Goal: Task Accomplishment & Management: Complete application form

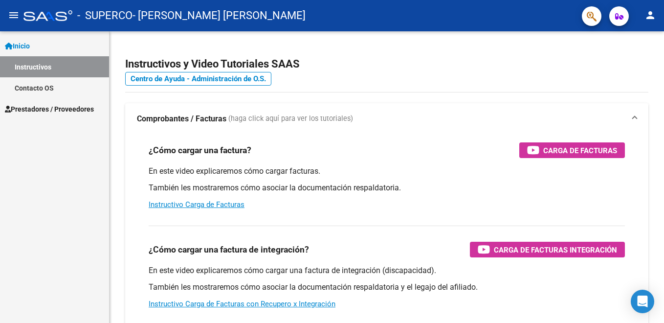
click at [41, 108] on span "Prestadores / Proveedores" at bounding box center [49, 109] width 89 height 11
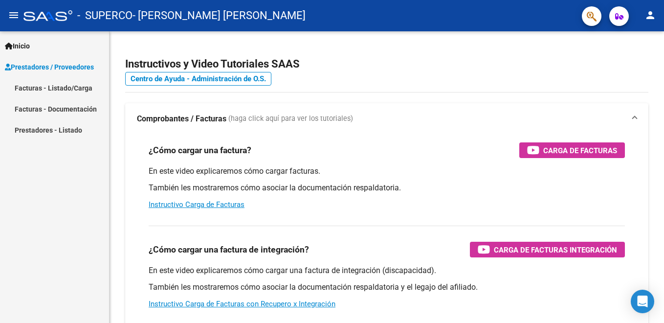
click at [55, 86] on link "Facturas - Listado/Carga" at bounding box center [54, 87] width 109 height 21
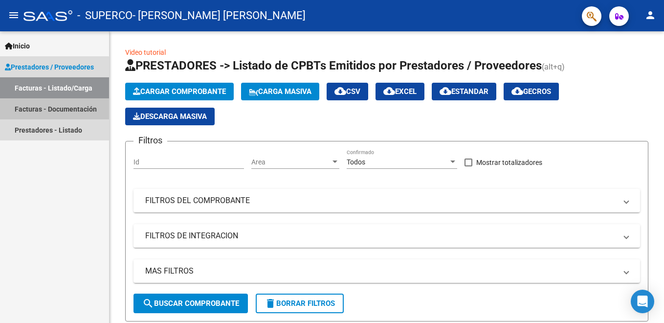
click at [53, 110] on link "Facturas - Documentación" at bounding box center [54, 108] width 109 height 21
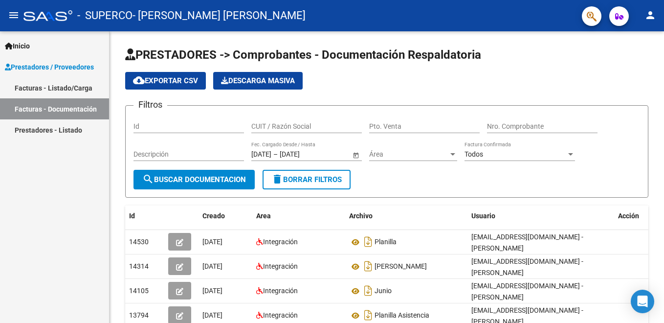
click at [45, 88] on link "Facturas - Listado/Carga" at bounding box center [54, 87] width 109 height 21
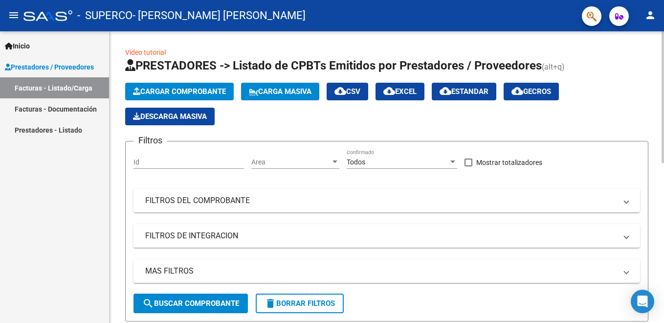
click at [179, 88] on span "Cargar Comprobante" at bounding box center [179, 91] width 93 height 9
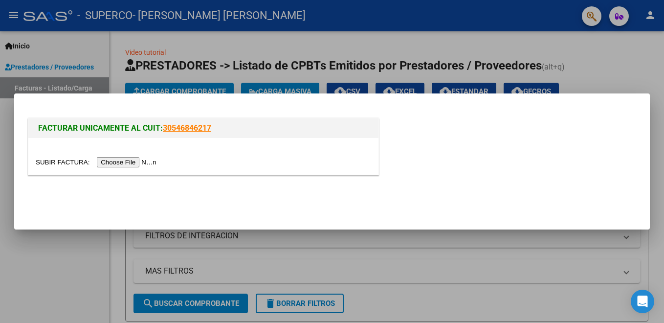
click at [111, 163] on input "file" at bounding box center [98, 162] width 124 height 10
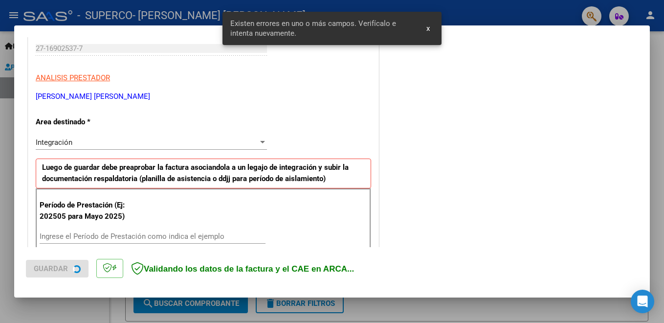
scroll to position [217, 0]
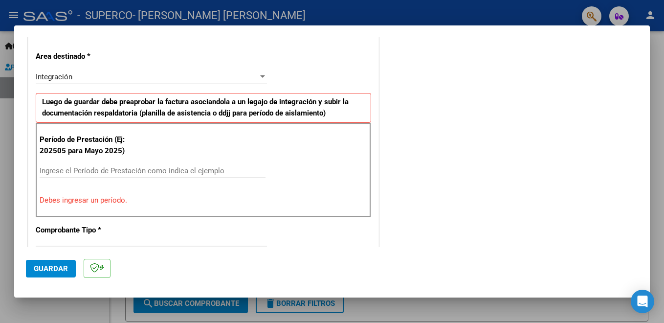
drag, startPoint x: 156, startPoint y: 191, endPoint x: 210, endPoint y: 183, distance: 54.9
click at [198, 193] on div "Período de Prestación (Ej: 202505 para [DATE]) Ingrese el Período de Prestación…" at bounding box center [204, 170] width 336 height 94
drag, startPoint x: 210, startPoint y: 183, endPoint x: 200, endPoint y: 193, distance: 13.9
click at [200, 193] on div "Período de Prestación (Ej: 202505 para [DATE]) Ingrese el Período de Prestación…" at bounding box center [204, 170] width 336 height 94
drag, startPoint x: 35, startPoint y: 173, endPoint x: 21, endPoint y: 163, distance: 17.2
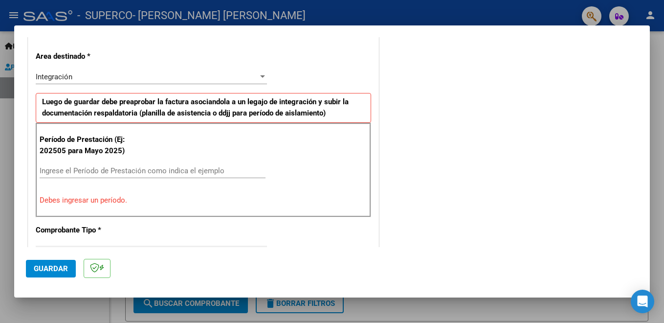
drag, startPoint x: 21, startPoint y: 163, endPoint x: 296, endPoint y: 175, distance: 275.7
click at [296, 175] on div "Período de Prestación (Ej: 202505 para [DATE]) Ingrese el Período de Prestación…" at bounding box center [204, 170] width 336 height 94
click at [98, 79] on div "Integración" at bounding box center [147, 76] width 223 height 9
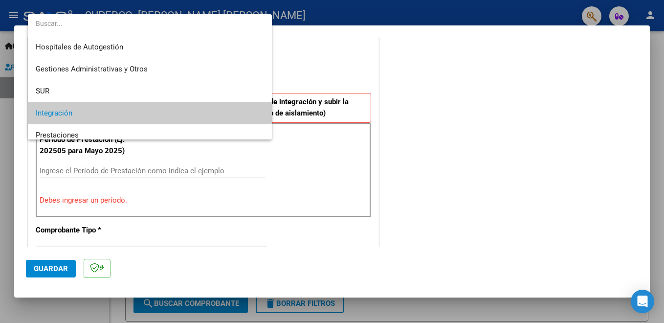
scroll to position [37, 0]
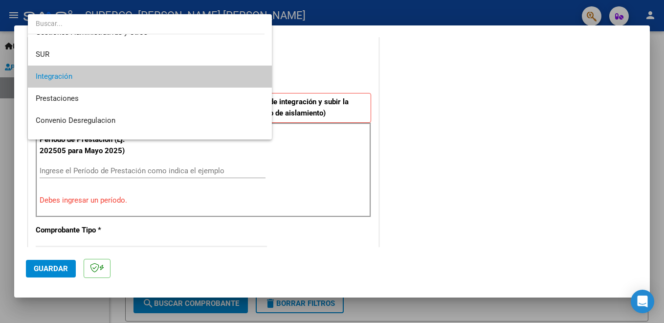
click at [247, 174] on div at bounding box center [332, 161] width 664 height 323
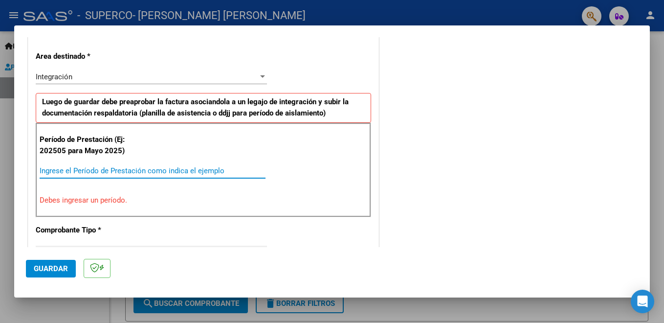
click at [88, 175] on input "Ingrese el Período de Prestación como indica el ejemplo" at bounding box center [153, 170] width 226 height 9
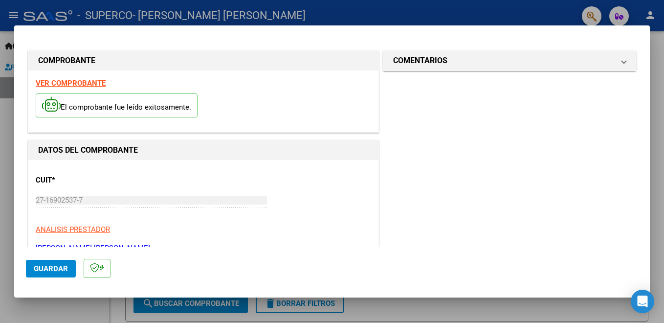
scroll to position [183, 0]
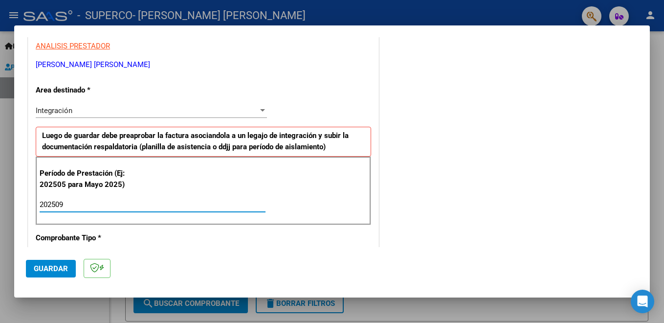
type input "202509"
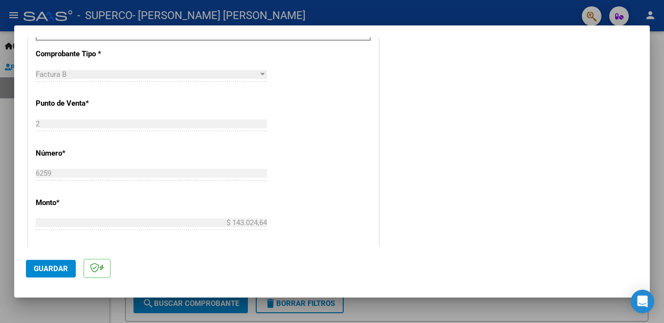
scroll to position [651, 0]
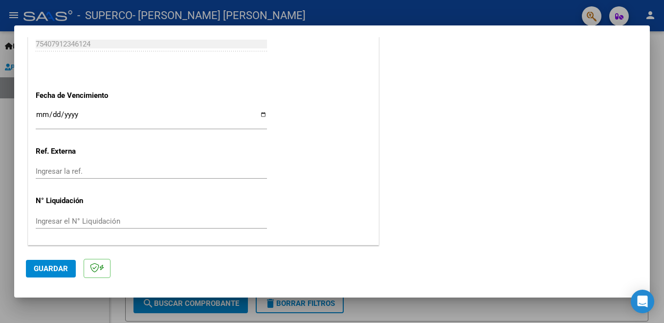
click at [63, 267] on span "Guardar" at bounding box center [51, 268] width 34 height 9
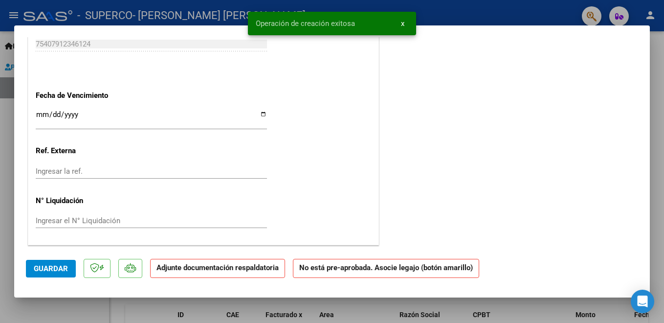
scroll to position [0, 0]
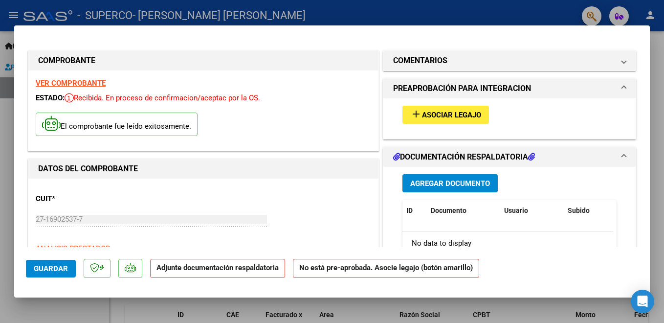
click at [433, 112] on span "Asociar Legajo" at bounding box center [451, 115] width 59 height 9
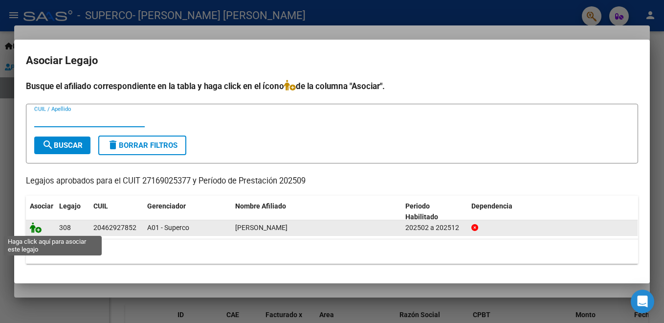
click at [37, 224] on icon at bounding box center [36, 227] width 12 height 11
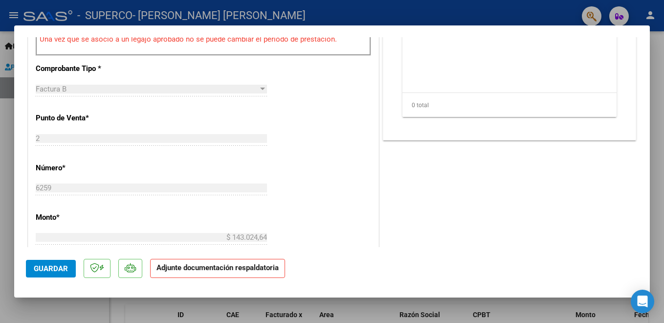
scroll to position [183, 0]
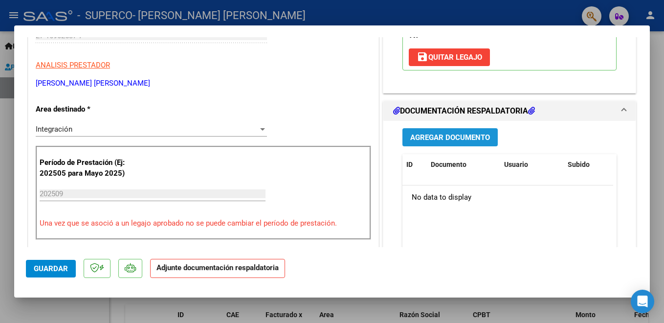
click at [454, 134] on span "Agregar Documento" at bounding box center [450, 137] width 80 height 9
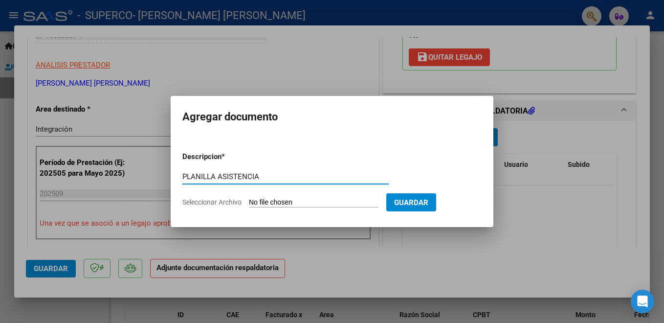
type input "PLANILLA ASISTENCIA"
click at [212, 199] on span "Seleccionar Archivo" at bounding box center [211, 202] width 59 height 8
click at [249, 199] on input "Seleccionar Archivo" at bounding box center [314, 202] width 130 height 9
type input "C:\fakepath\SUPERCO [PERSON_NAME].pdf"
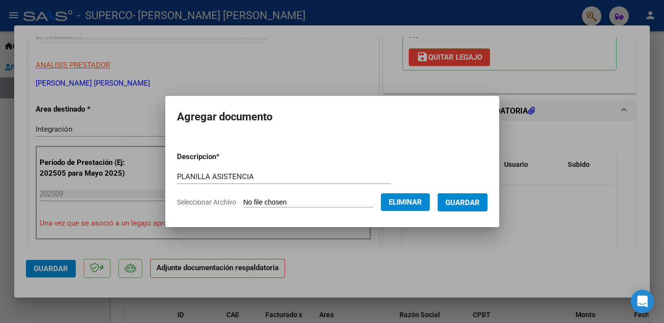
click at [470, 200] on span "Guardar" at bounding box center [463, 202] width 34 height 9
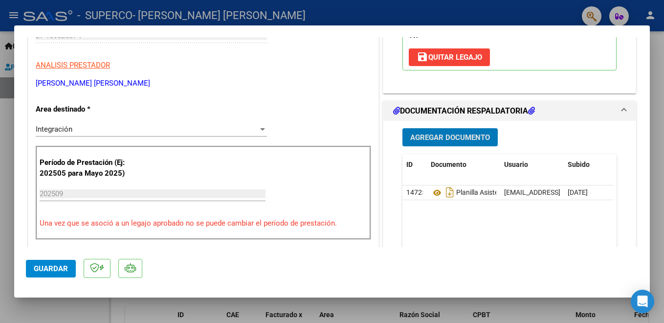
scroll to position [0, 0]
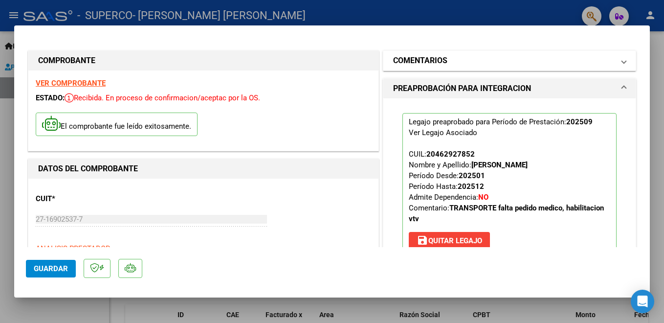
click at [606, 55] on mat-panel-title "COMENTARIOS" at bounding box center [503, 61] width 221 height 12
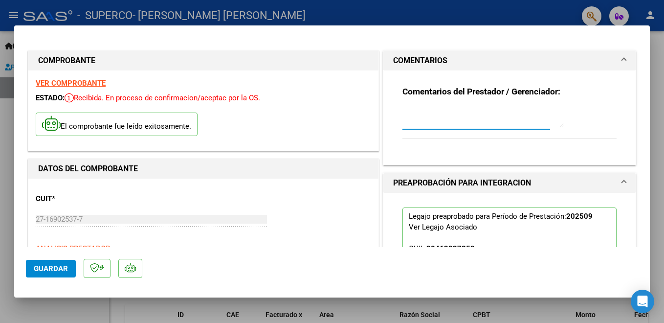
click at [475, 119] on textarea at bounding box center [483, 118] width 161 height 20
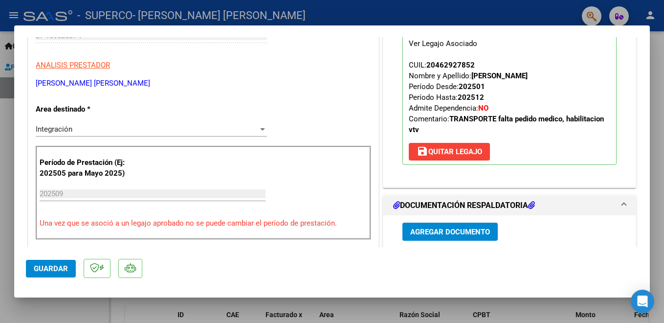
drag, startPoint x: 511, startPoint y: 120, endPoint x: 541, endPoint y: 135, distance: 33.3
click at [541, 135] on p "Legajo preaprobado para Período de Prestación: 202509 Ver Legajo Asociado CUIL:…" at bounding box center [510, 94] width 214 height 141
copy p "pedido medico, habilitacion vtv save [PERSON_NAME]"
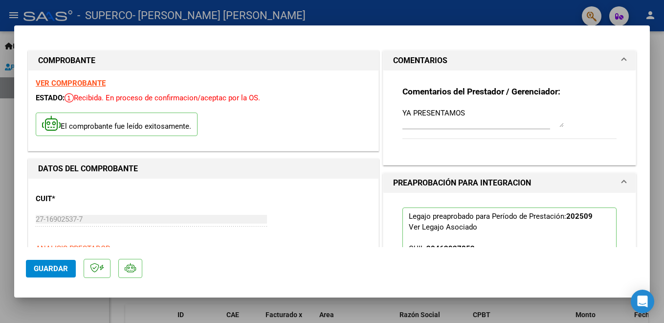
click at [474, 112] on textarea "YA PRESENTAMOS" at bounding box center [483, 118] width 161 height 20
paste textarea "pedido medico, habilitacion vtv"
click at [474, 122] on textarea "YA PRESENTAMOS pedido medico, habilitacion vtv" at bounding box center [483, 118] width 161 height 20
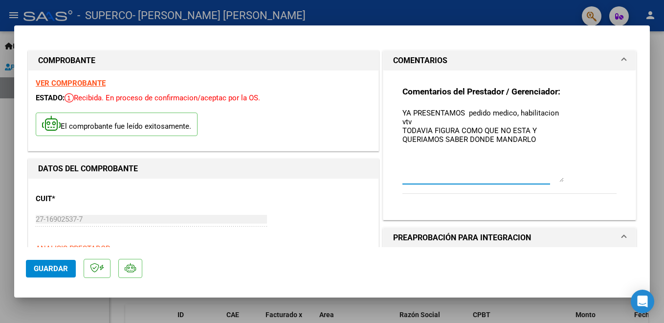
drag, startPoint x: 557, startPoint y: 125, endPoint x: 582, endPoint y: 180, distance: 59.6
click at [582, 180] on div "Comentarios del Prestador / Gerenciador: YA PRESENTAMOS pedido medico, habilita…" at bounding box center [510, 145] width 214 height 118
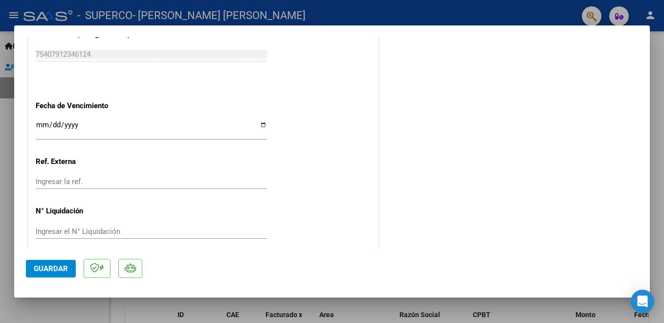
scroll to position [666, 0]
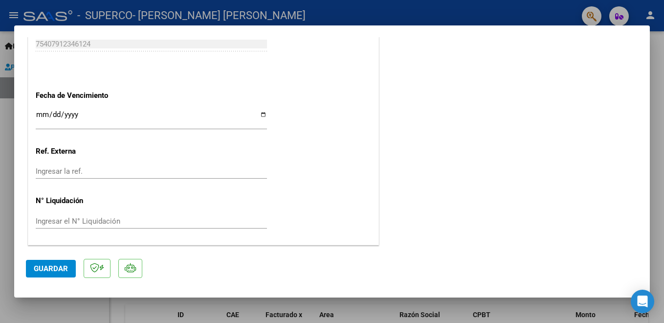
type textarea "YA PRESENTAMOS pedido medico, habilitacion vtv TODAVIA FIGURA COMO QUE NO ESTA …"
click at [65, 270] on span "Guardar" at bounding box center [51, 268] width 34 height 9
click at [7, 158] on div at bounding box center [332, 161] width 664 height 323
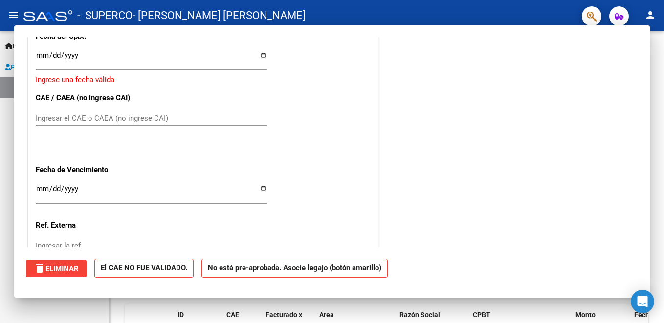
scroll to position [0, 0]
